Goal: Find specific page/section: Find specific page/section

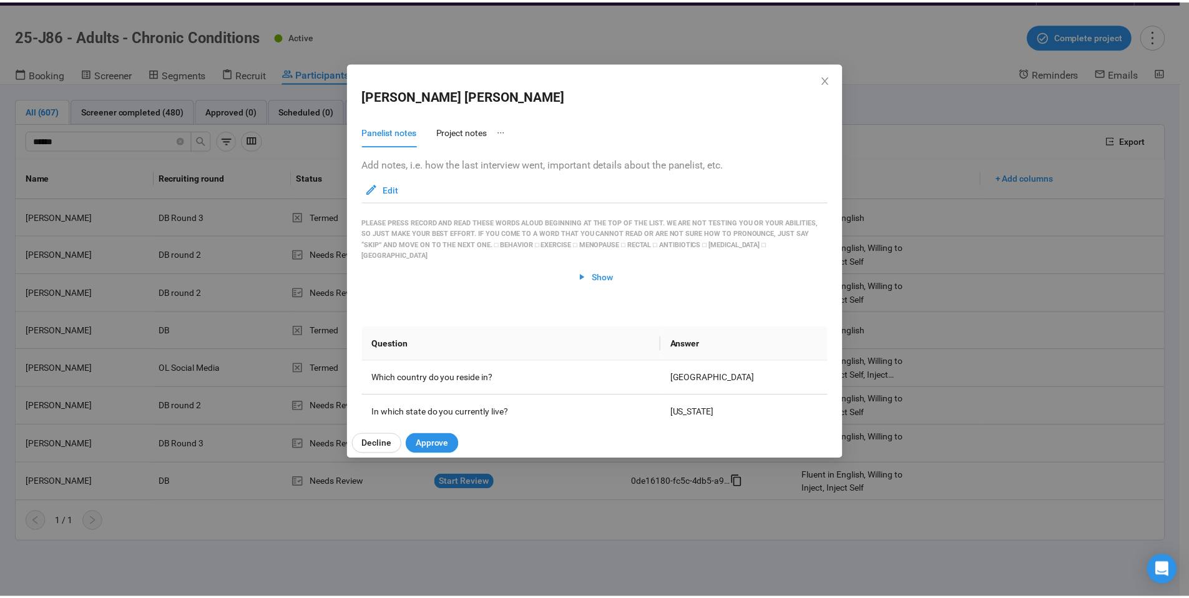
scroll to position [3456, 0]
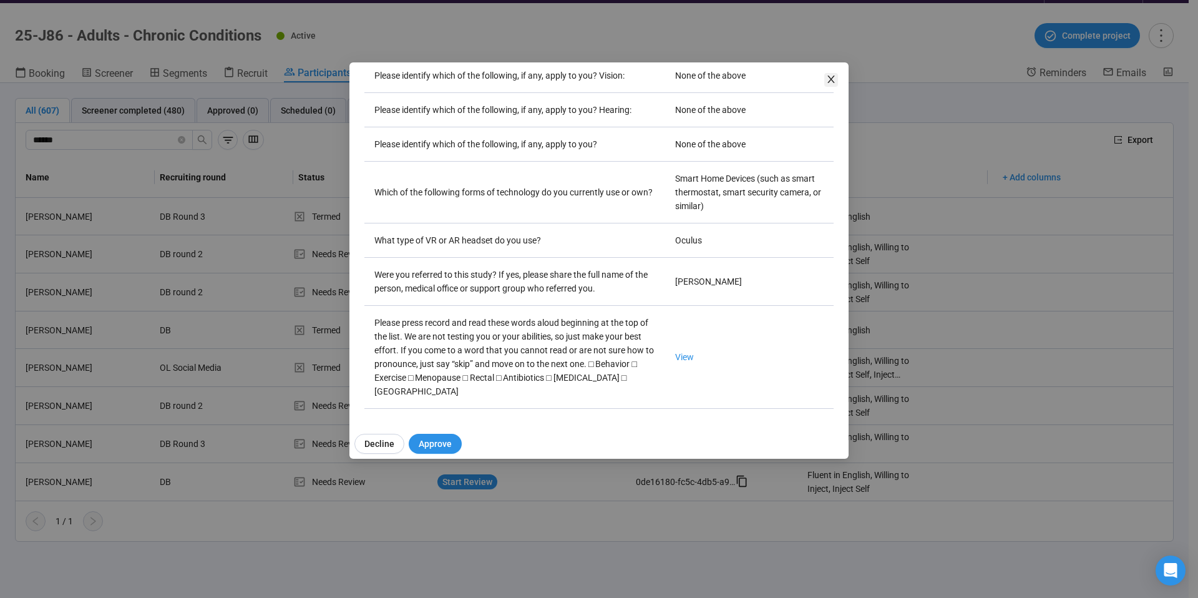
click at [832, 77] on icon "close" at bounding box center [831, 79] width 10 height 10
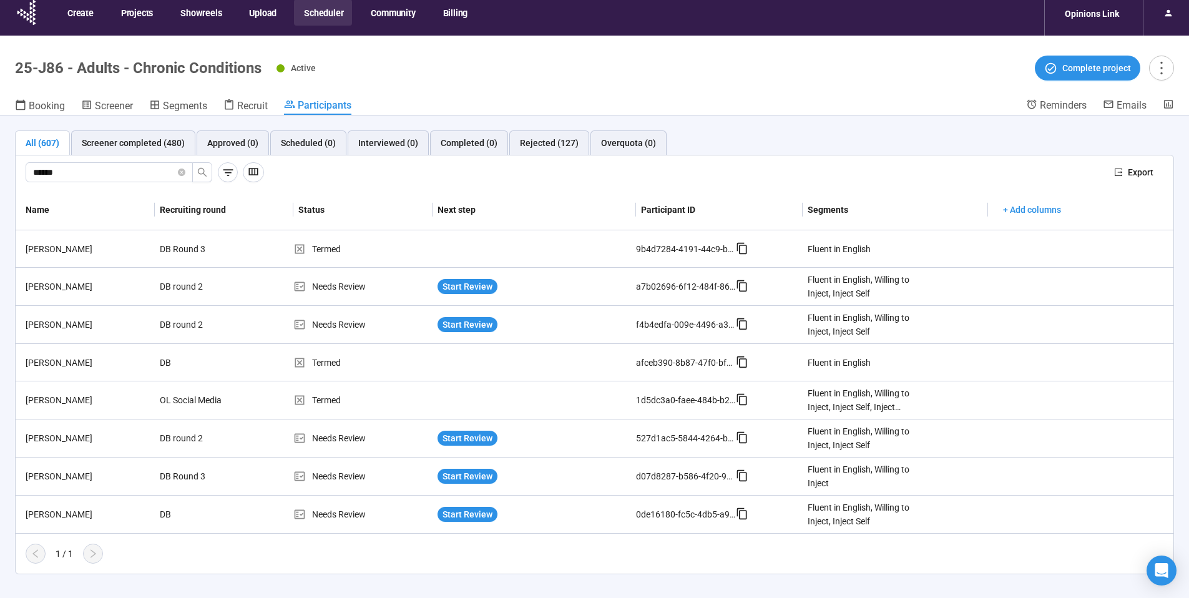
scroll to position [0, 0]
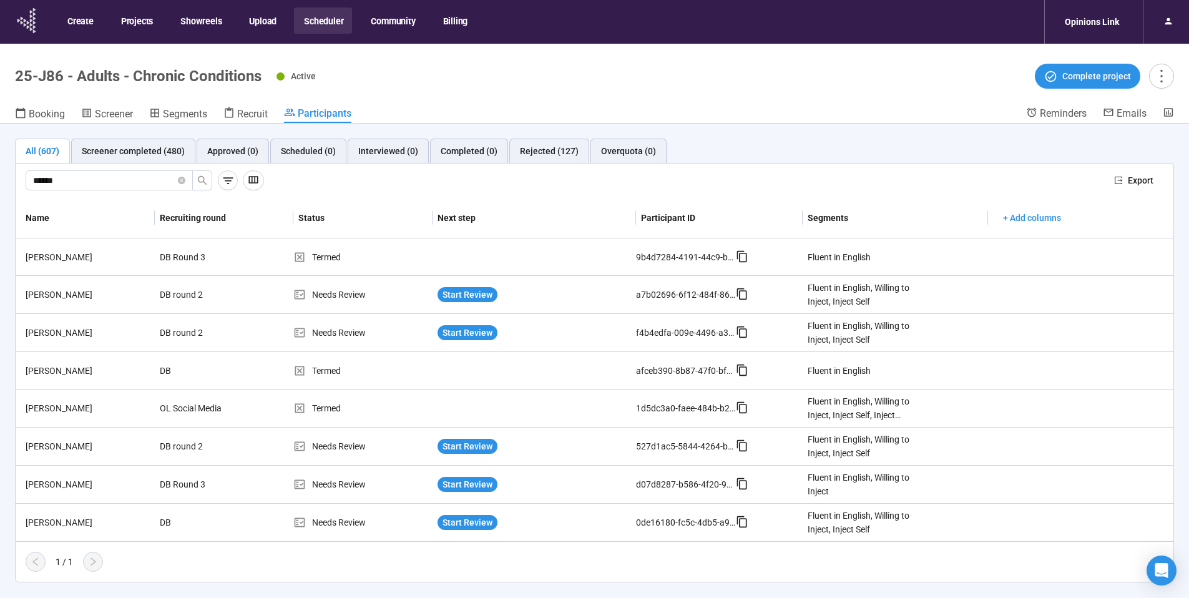
click at [27, 19] on icon at bounding box center [27, 20] width 31 height 32
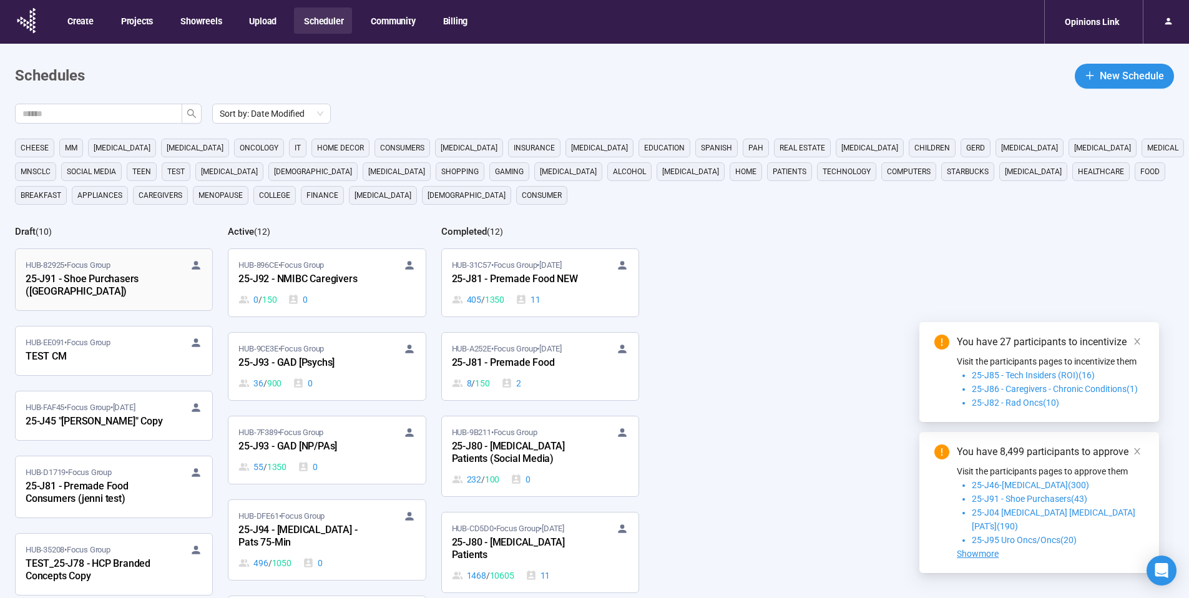
click at [77, 276] on div "25-J91 - Shoe Purchasers ([GEOGRAPHIC_DATA])" at bounding box center [94, 285] width 137 height 29
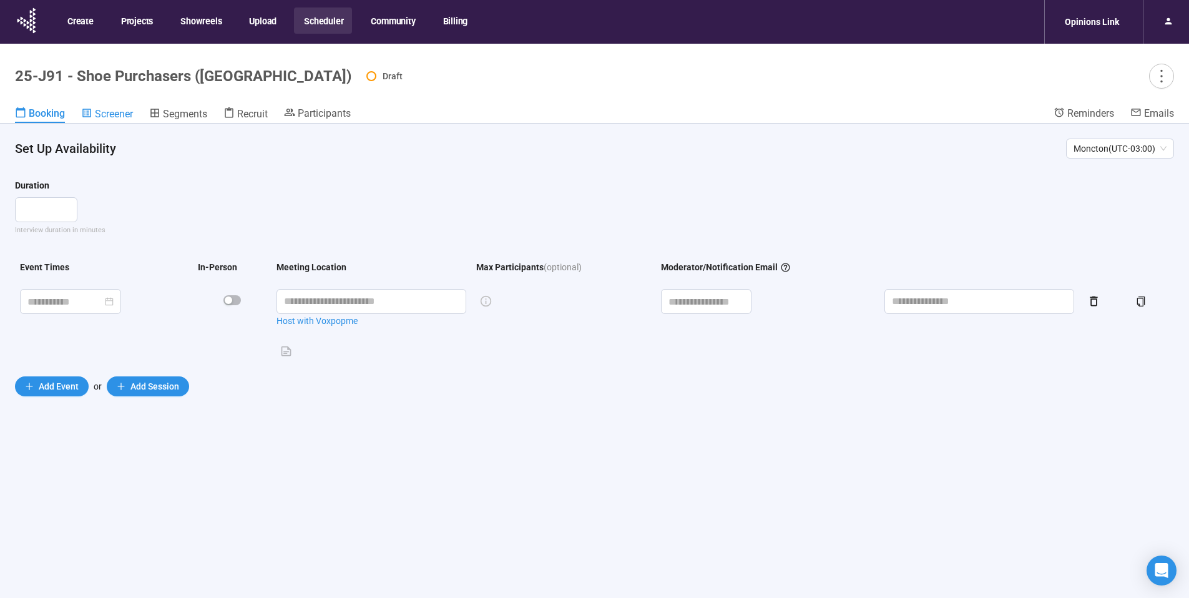
click at [109, 114] on span "Screener" at bounding box center [114, 114] width 38 height 12
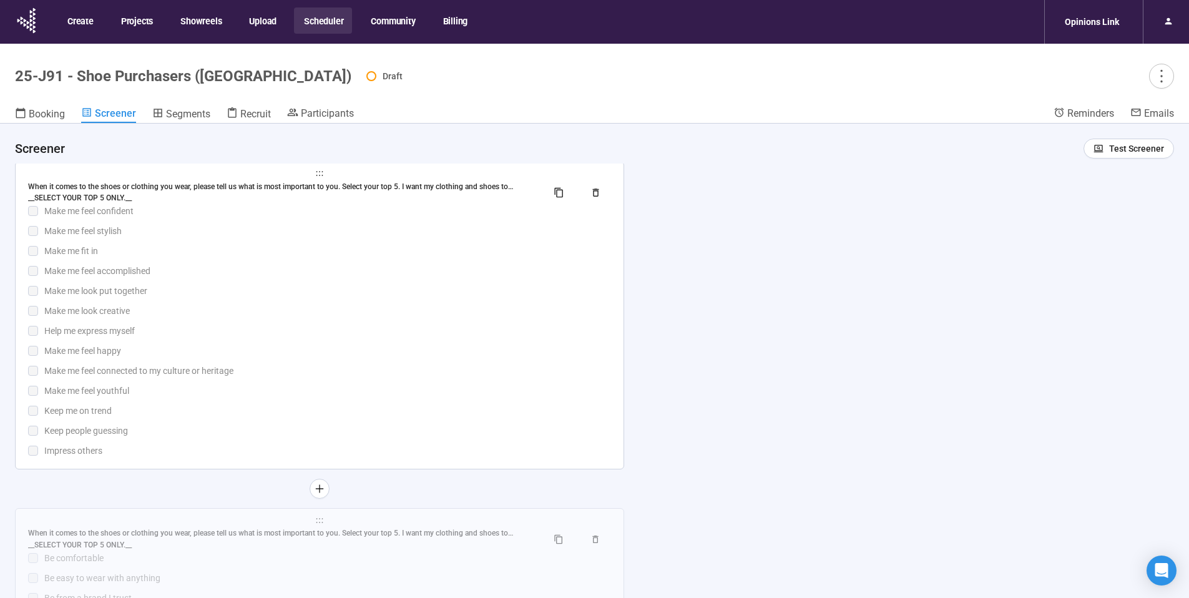
scroll to position [2719, 0]
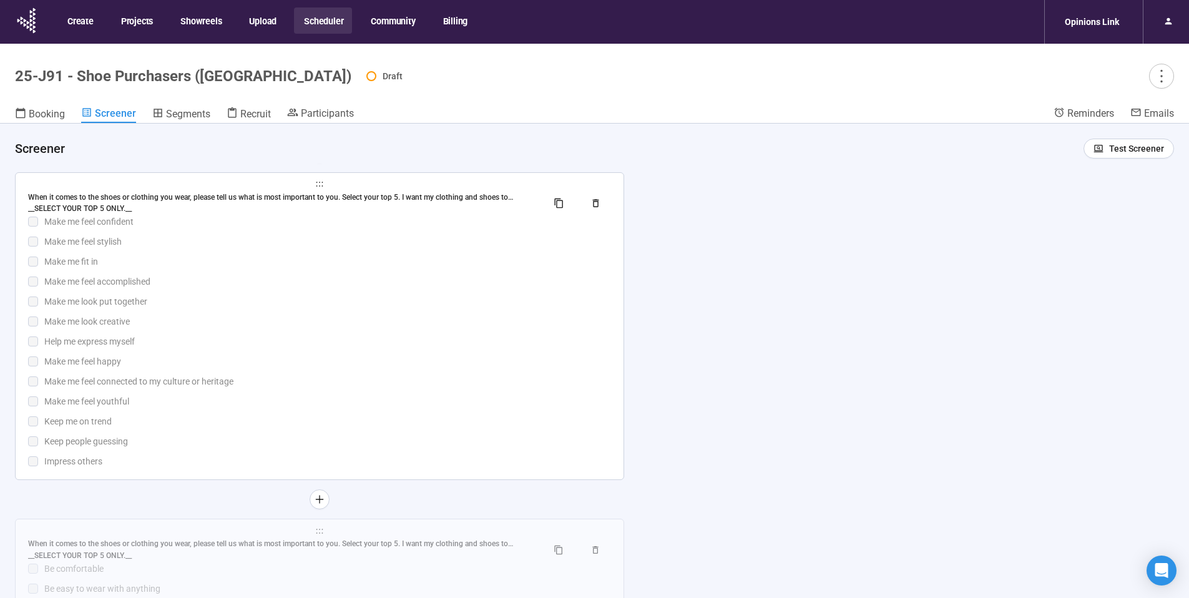
click at [295, 317] on div "Make me look creative" at bounding box center [327, 321] width 567 height 14
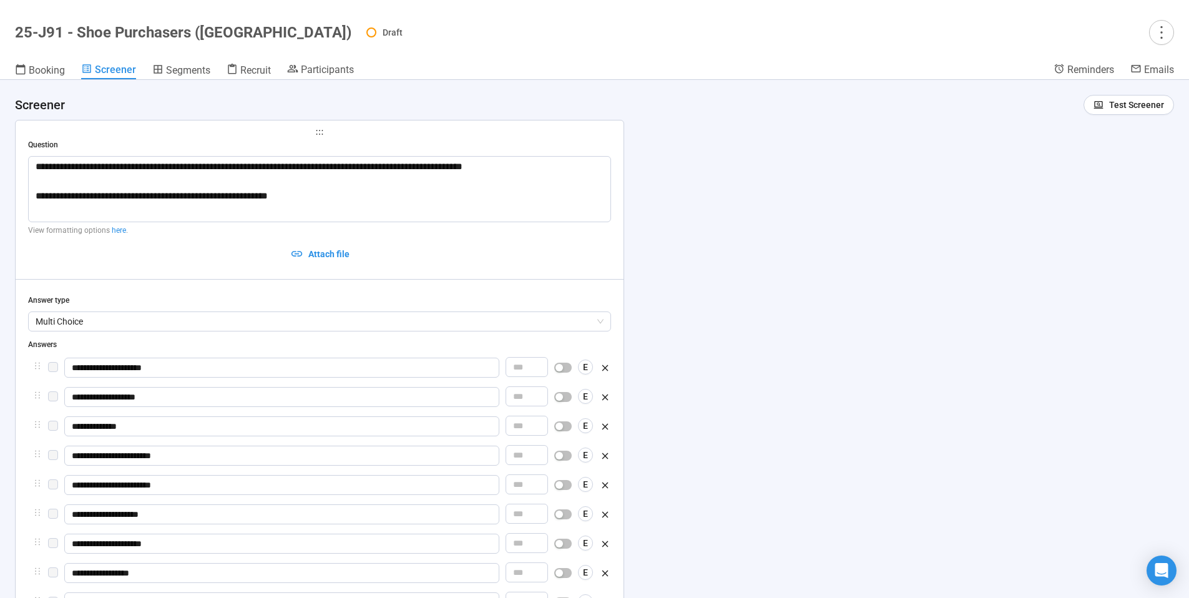
scroll to position [2506, 0]
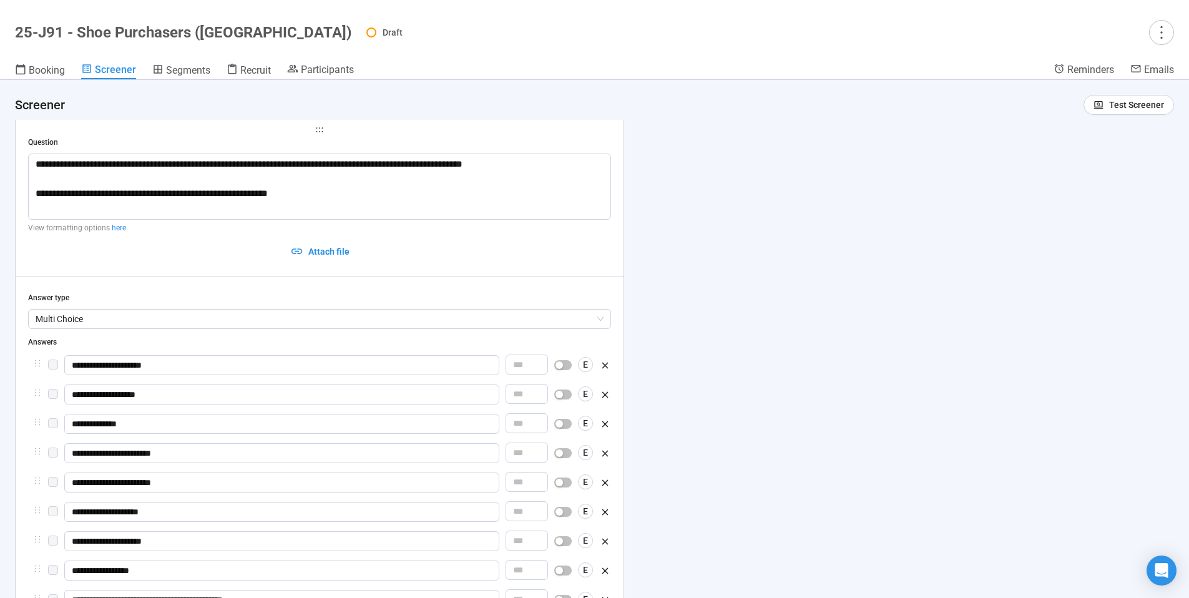
click at [722, 202] on div "**********" at bounding box center [594, 339] width 1189 height 518
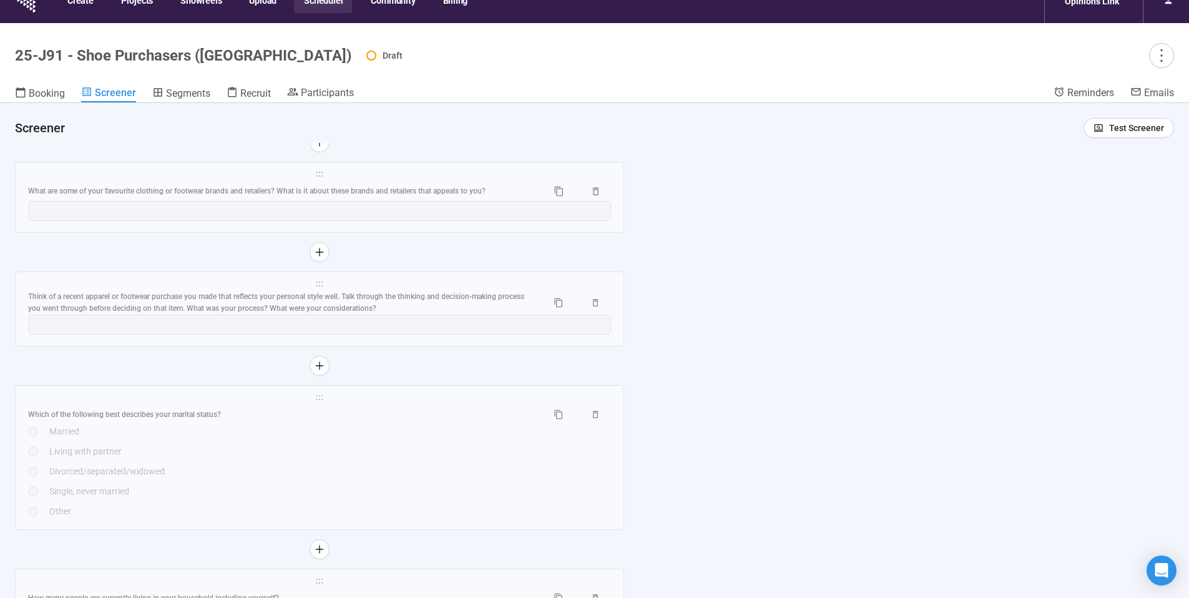
scroll to position [0, 0]
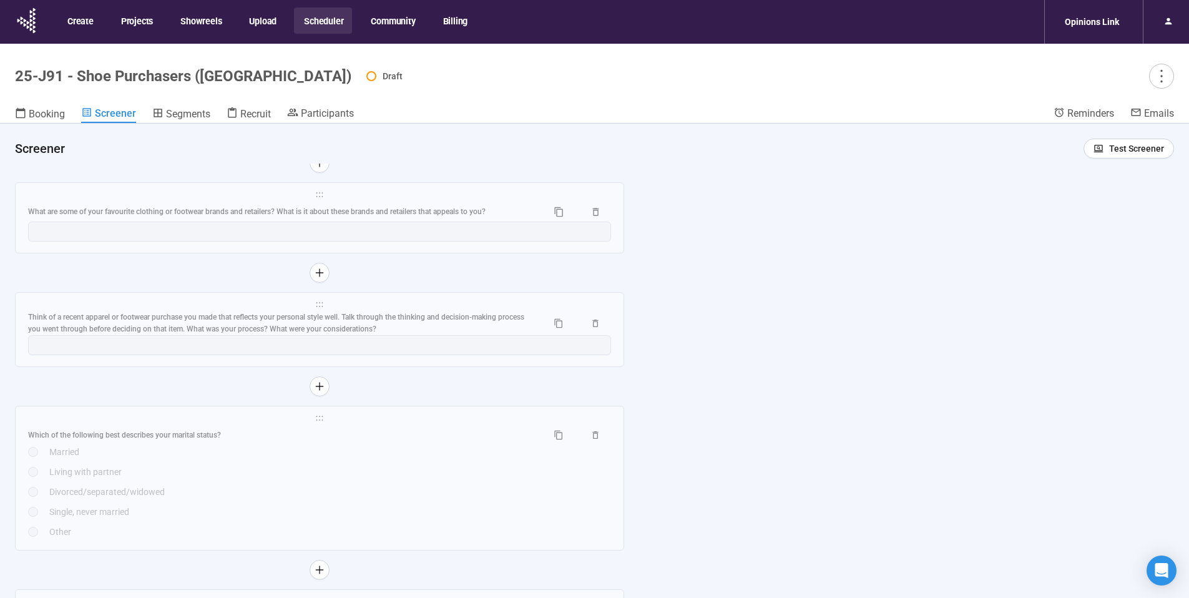
click at [318, 21] on button "Scheduler" at bounding box center [323, 20] width 58 height 26
